Goal: Information Seeking & Learning: Learn about a topic

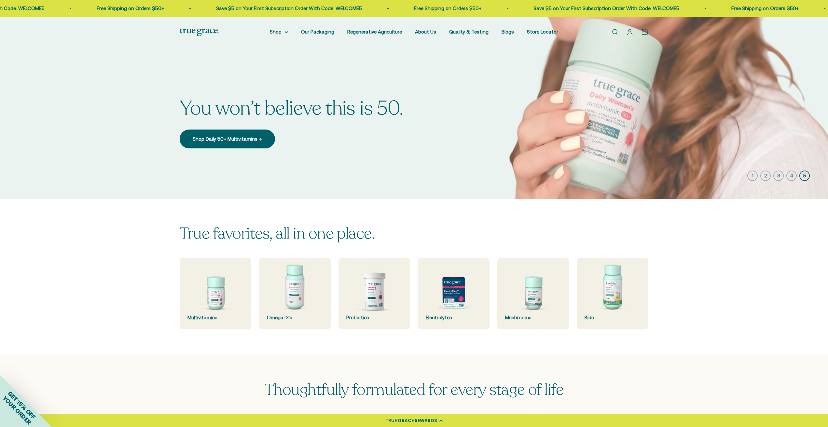
click at [208, 30] on img at bounding box center [199, 32] width 39 height 8
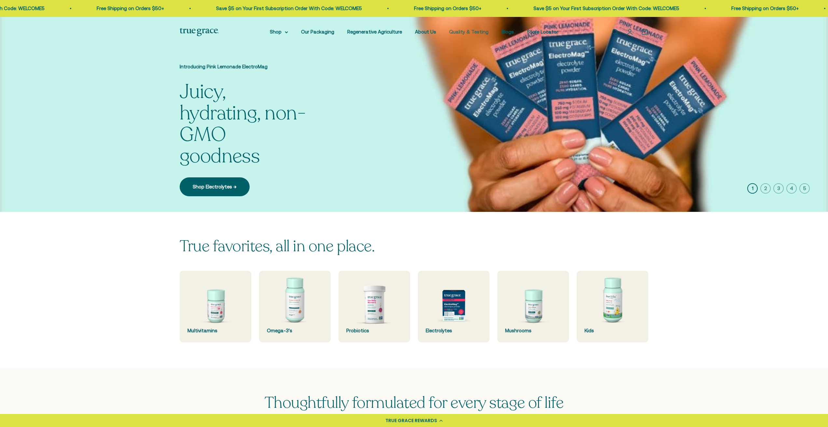
click at [470, 30] on link "Quality & Testing" at bounding box center [468, 32] width 39 height 6
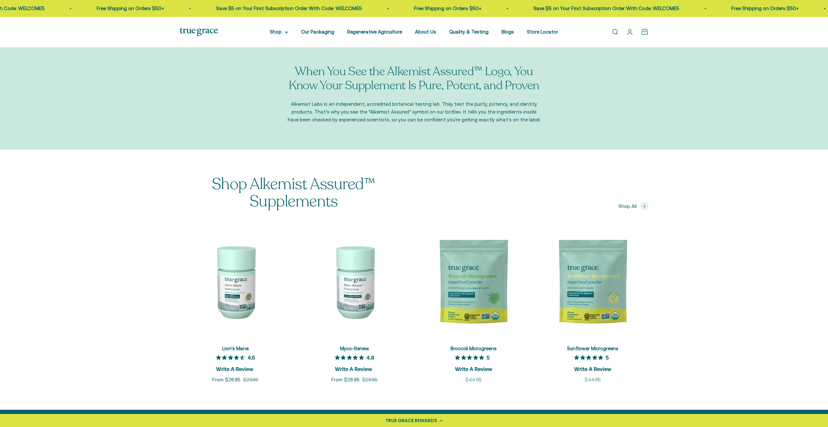
scroll to position [793, 0]
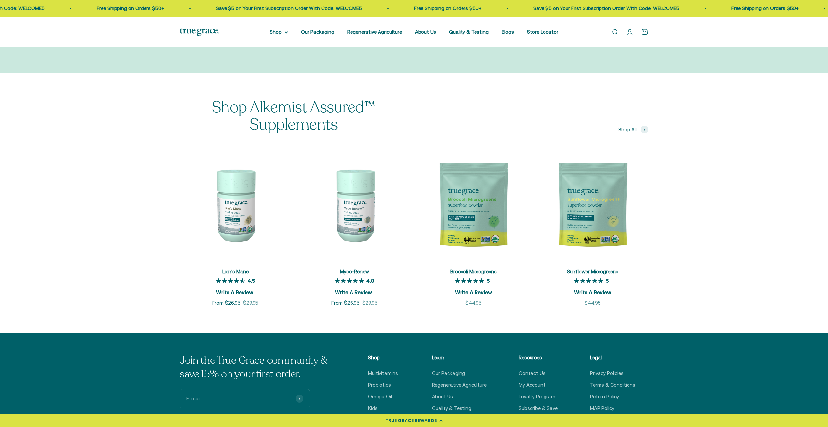
click at [204, 30] on img at bounding box center [199, 32] width 39 height 8
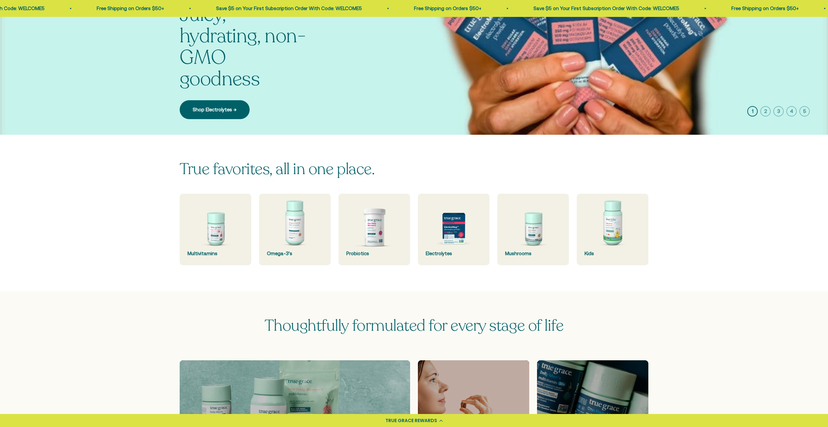
scroll to position [113, 0]
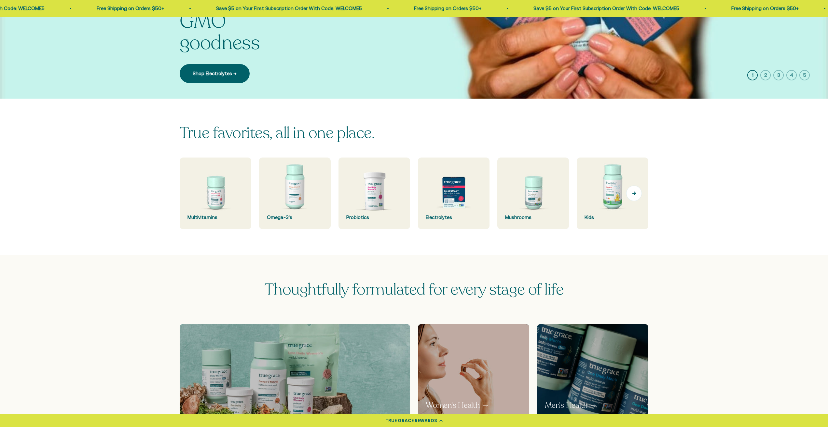
click at [636, 196] on button "Next" at bounding box center [634, 193] width 16 height 16
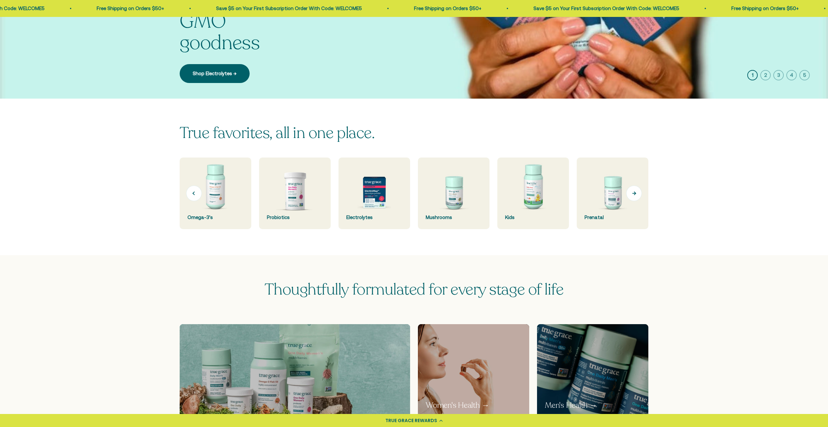
click at [636, 196] on button "Next" at bounding box center [634, 193] width 16 height 16
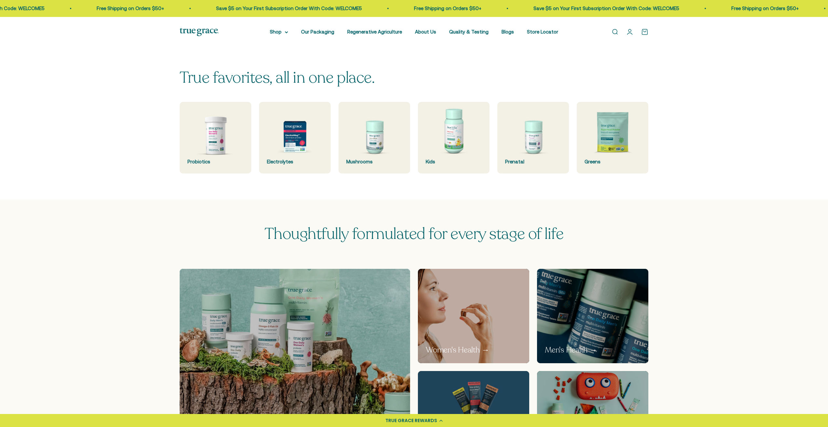
scroll to position [24, 0]
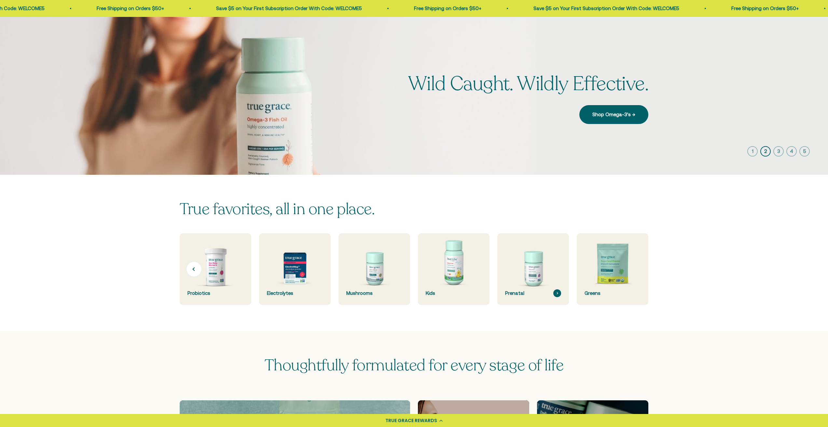
click at [527, 260] on img at bounding box center [533, 269] width 76 height 76
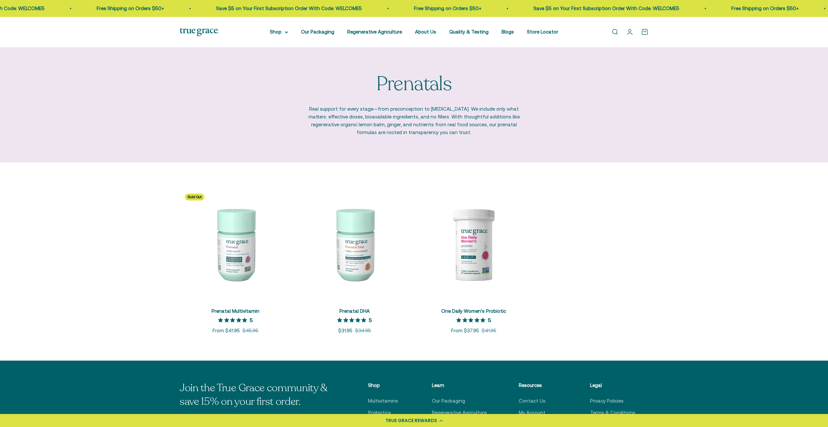
click at [237, 248] on img at bounding box center [235, 243] width 111 height 111
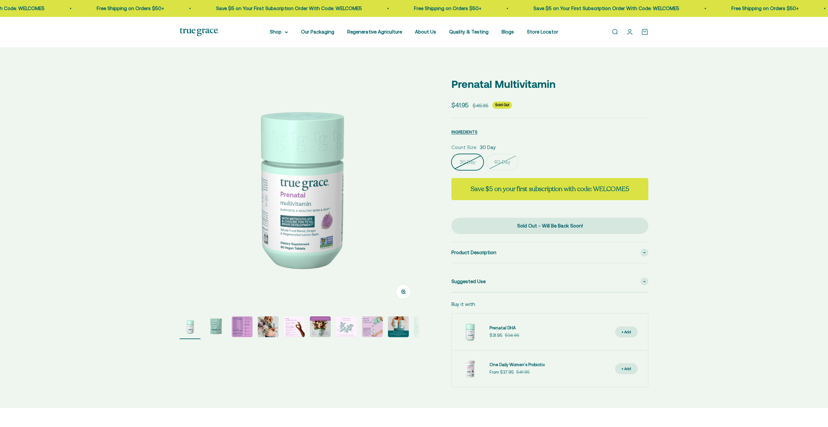
select select "3"
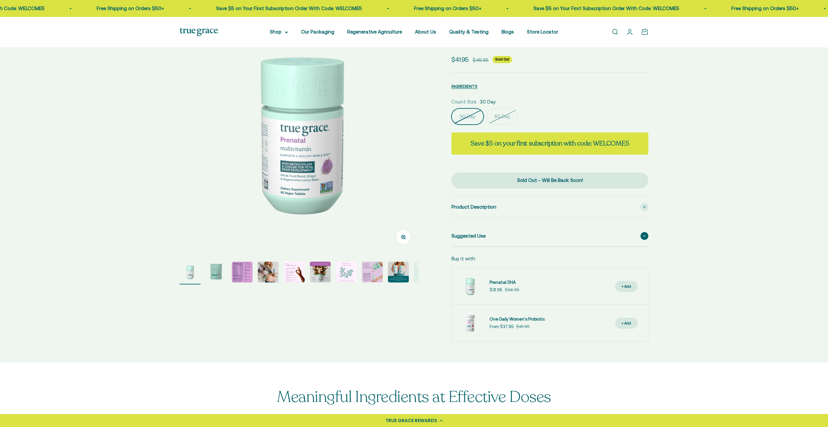
scroll to position [56, 0]
click at [238, 270] on img "Go to item 3" at bounding box center [242, 271] width 21 height 21
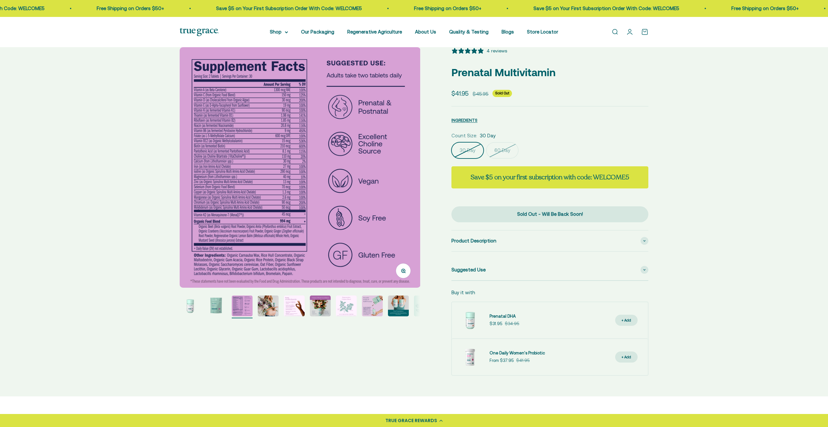
scroll to position [20, 0]
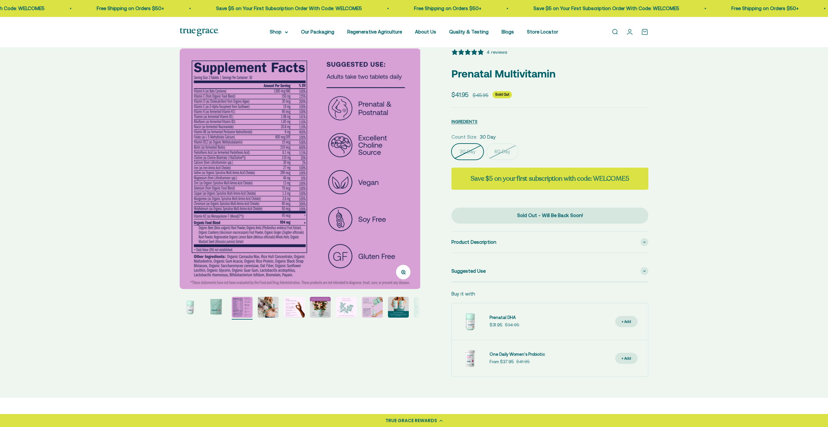
click at [274, 305] on img "Go to item 4" at bounding box center [268, 307] width 21 height 21
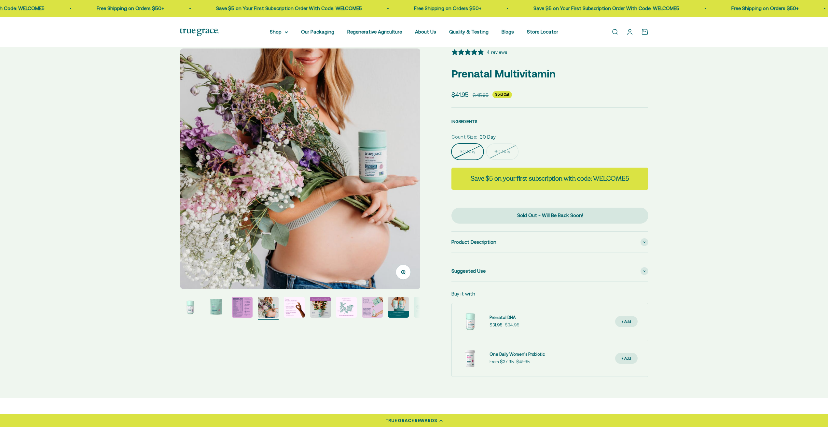
click at [287, 305] on img "Go to item 5" at bounding box center [294, 307] width 21 height 21
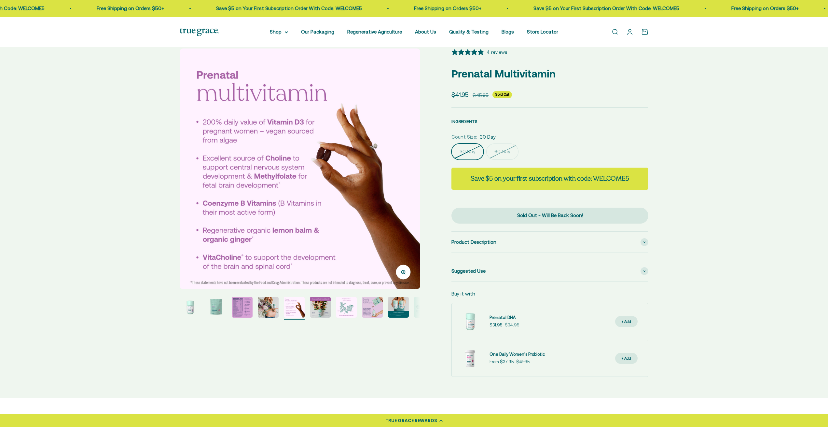
click at [330, 301] on img "Go to item 6" at bounding box center [320, 307] width 21 height 21
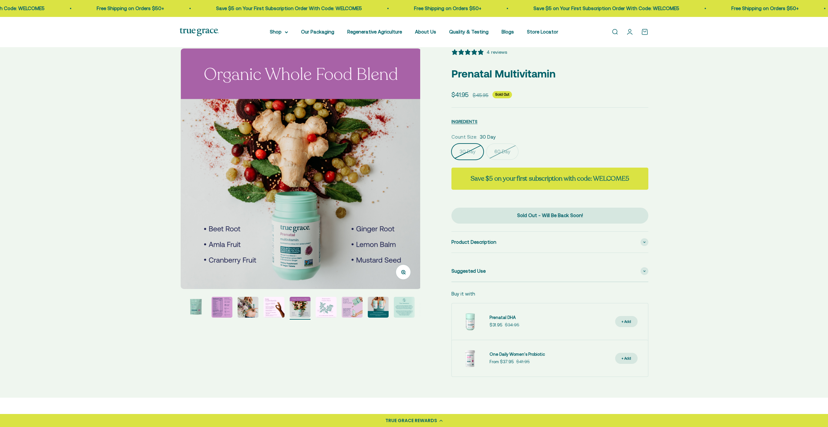
scroll to position [0, 1242]
click at [198, 32] on img at bounding box center [199, 32] width 39 height 8
